Goal: Information Seeking & Learning: Learn about a topic

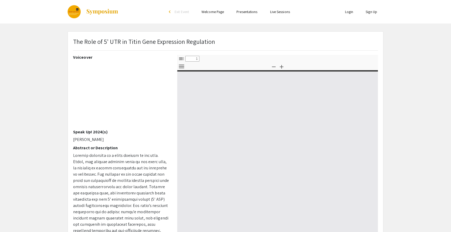
select select "custom"
type input "0"
select select "custom"
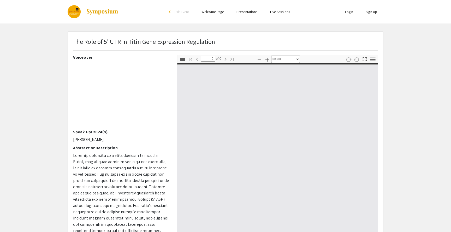
type input "1"
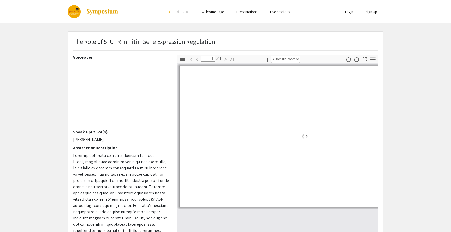
select select "auto"
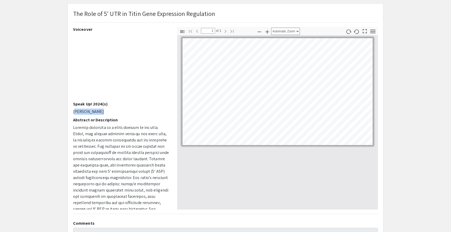
drag, startPoint x: 96, startPoint y: 111, endPoint x: 74, endPoint y: 111, distance: 22.7
click at [74, 111] on p "[PERSON_NAME]" at bounding box center [121, 111] width 96 height 6
copy p "[PERSON_NAME]"
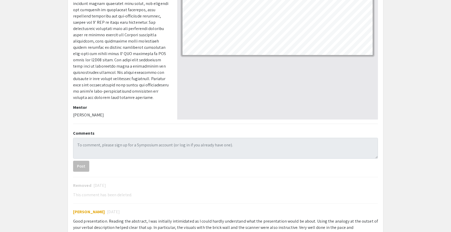
scroll to position [121, 0]
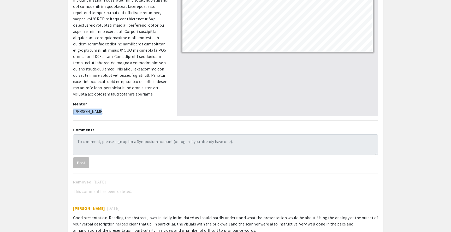
drag, startPoint x: 100, startPoint y: 112, endPoint x: 70, endPoint y: 112, distance: 30.5
click at [70, 112] on div "Voiceover Speak Up! 2024(s) Zeqing Jiang Abstract or Description Mentor Joel Mc…" at bounding box center [121, 25] width 104 height 183
copy p "[PERSON_NAME]"
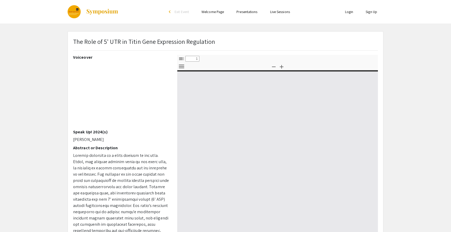
select select "custom"
type input "0"
select select "custom"
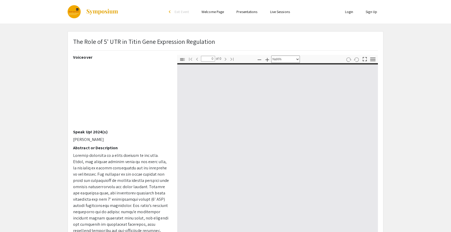
type input "1"
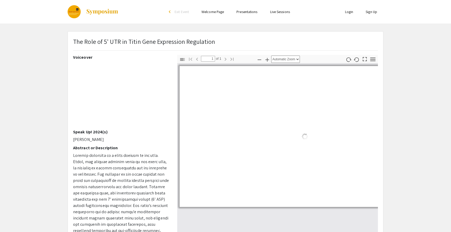
select select "auto"
